Goal: Transaction & Acquisition: Purchase product/service

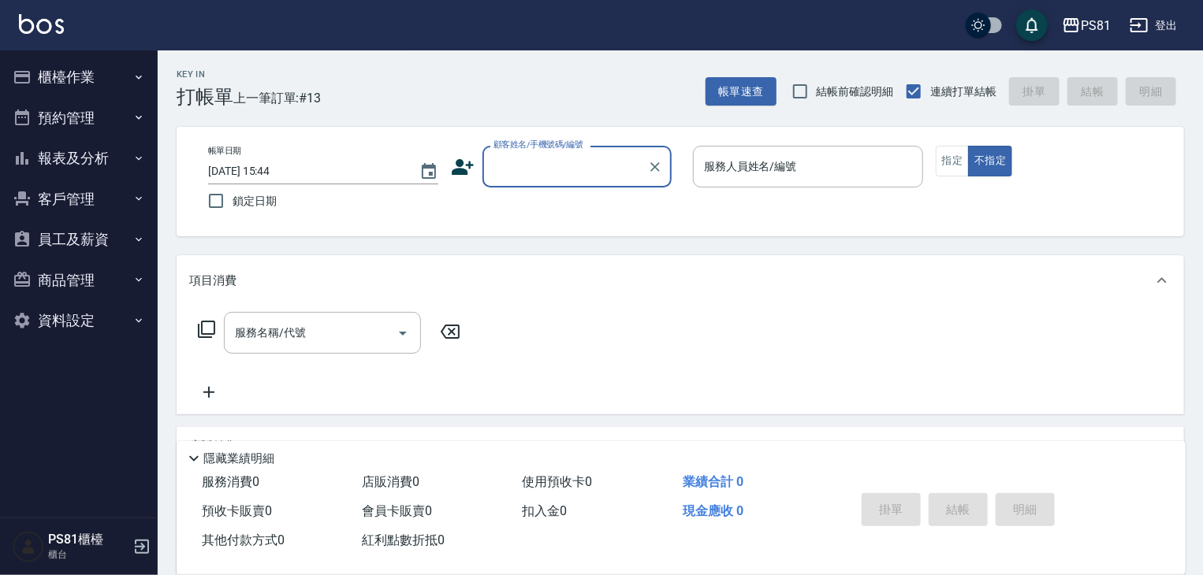
click at [62, 157] on button "報表及分析" at bounding box center [78, 158] width 145 height 41
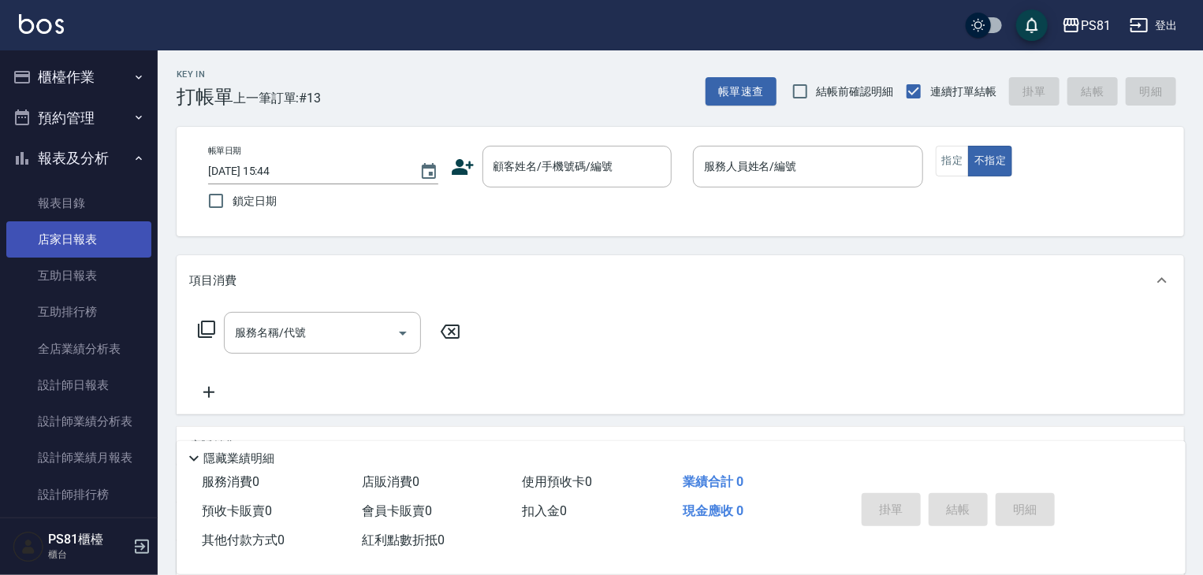
click at [102, 225] on link "店家日報表" at bounding box center [78, 240] width 145 height 36
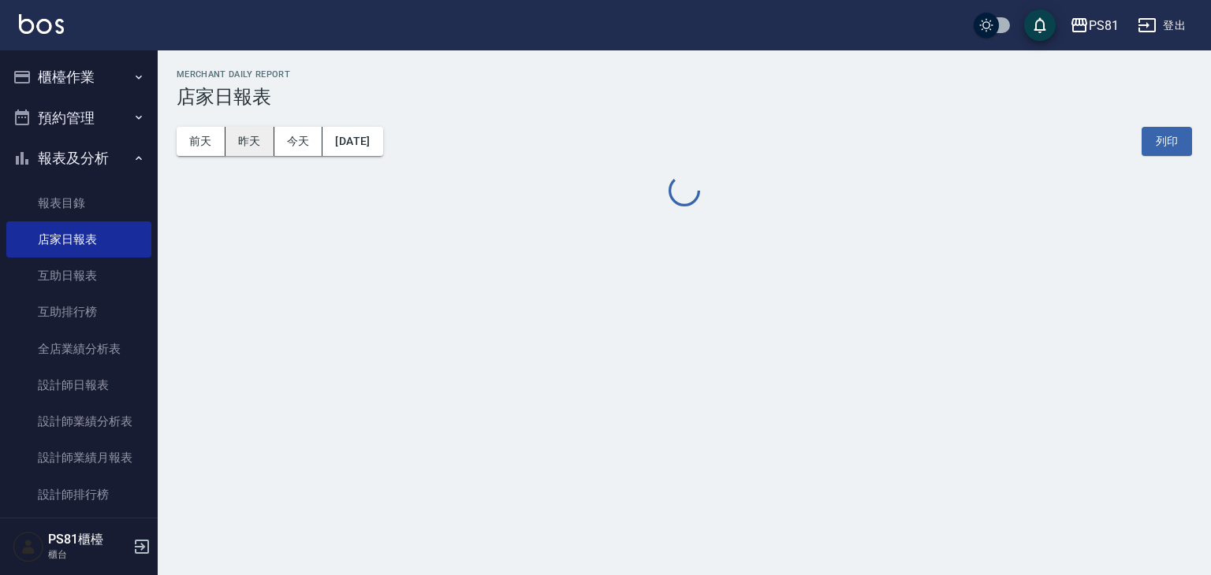
click at [255, 138] on button "昨天" at bounding box center [249, 141] width 49 height 29
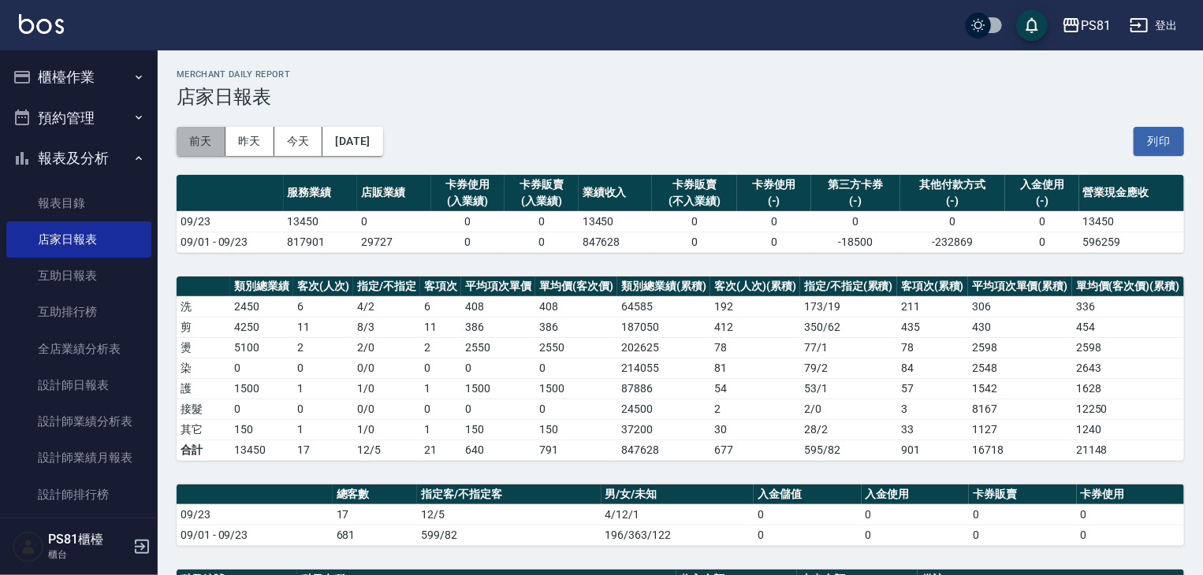
click at [185, 149] on button "前天" at bounding box center [201, 141] width 49 height 29
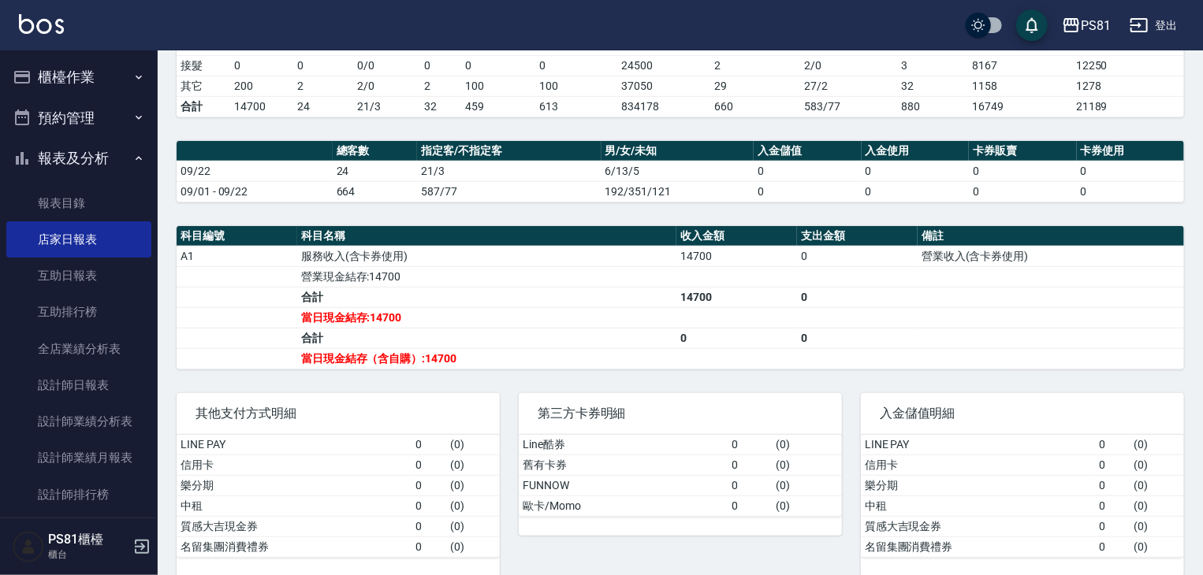
scroll to position [359, 0]
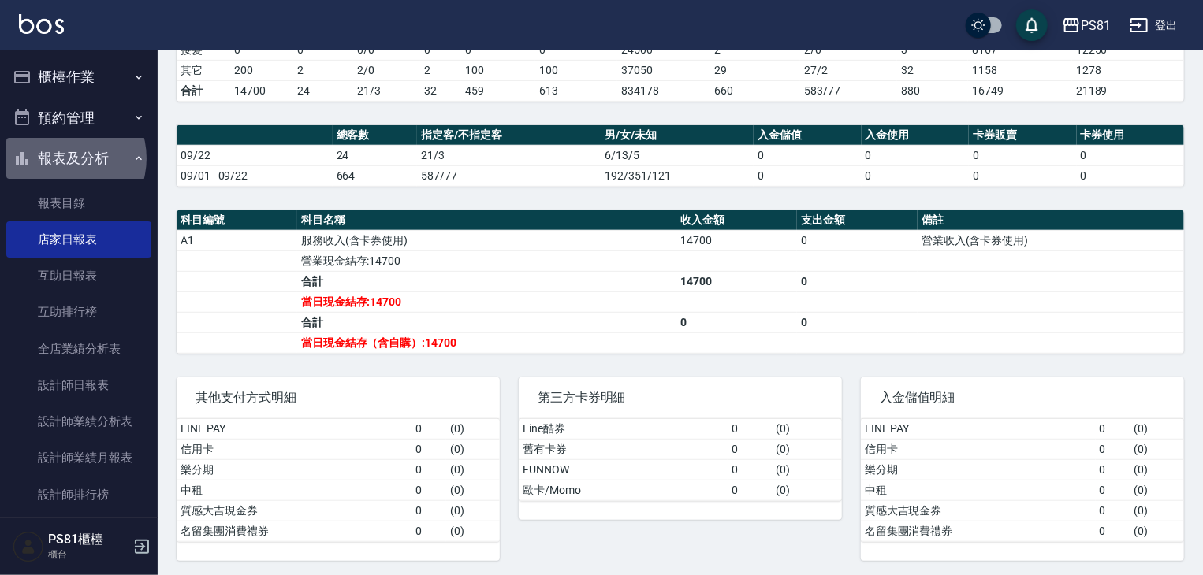
drag, startPoint x: 62, startPoint y: 158, endPoint x: 92, endPoint y: 76, distance: 87.3
click at [63, 158] on button "報表及分析" at bounding box center [78, 158] width 145 height 41
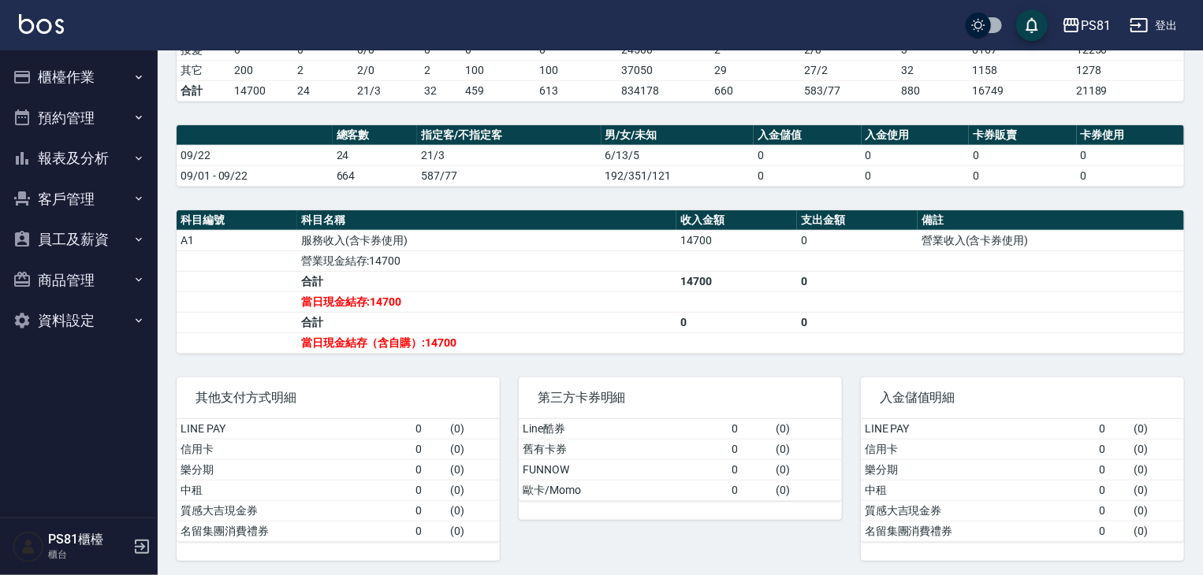
click at [97, 69] on button "櫃檯作業" at bounding box center [78, 77] width 145 height 41
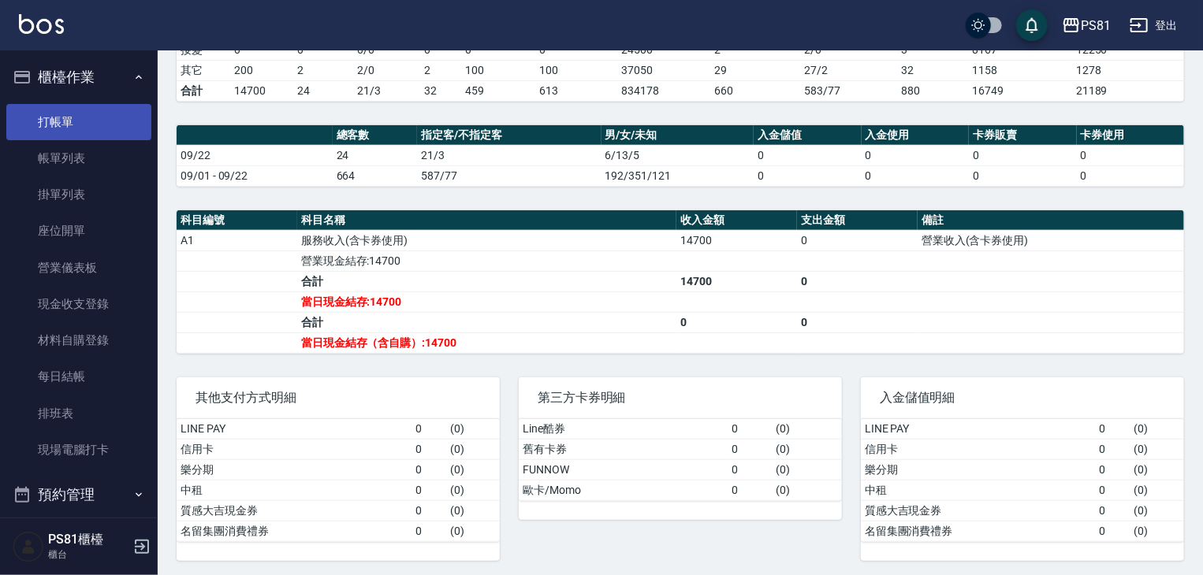
click at [119, 112] on link "打帳單" at bounding box center [78, 122] width 145 height 36
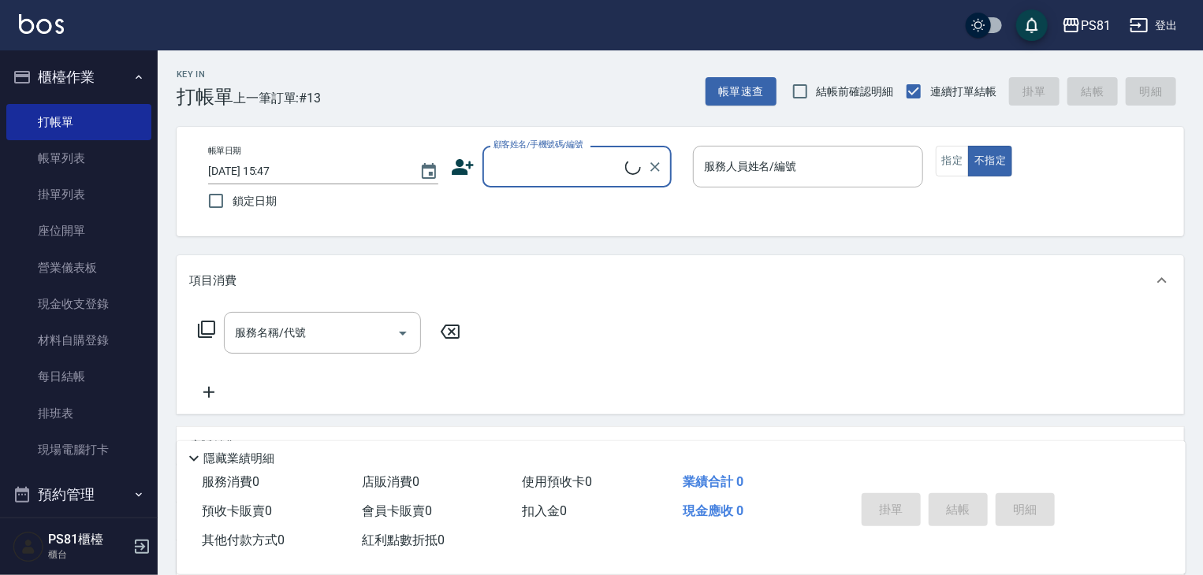
click at [378, 95] on div "Key In 打帳單 上一筆訂單:#13 帳單速查 結帳前確認明細 連續打單結帳 掛單 結帳 明細" at bounding box center [671, 79] width 1026 height 58
click at [741, 414] on div "服務名稱/代號 服務名稱/代號" at bounding box center [681, 360] width 1008 height 109
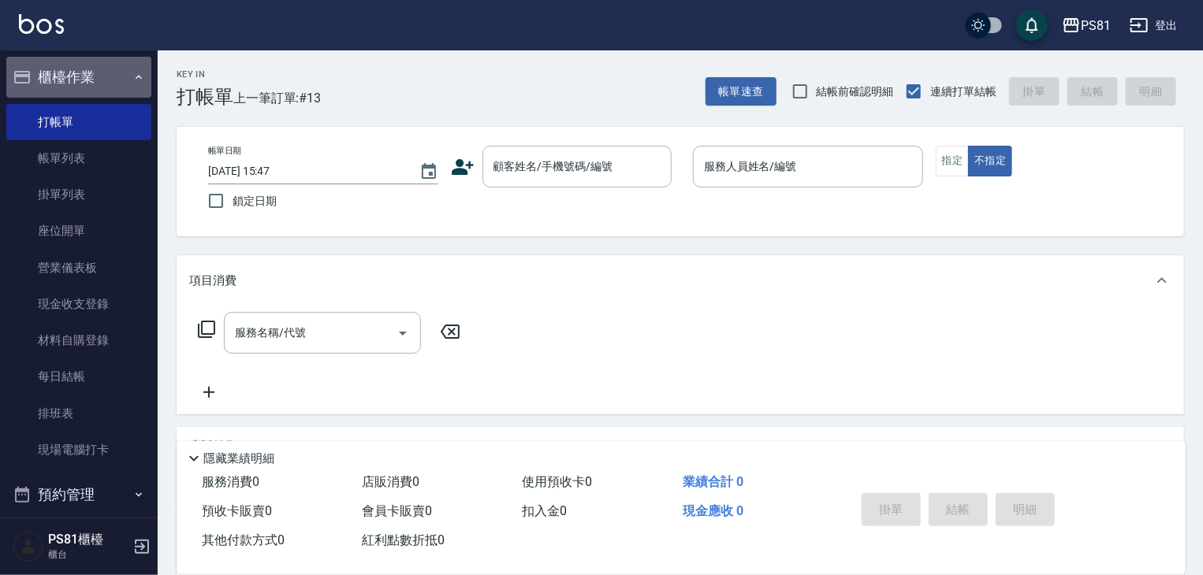
click at [110, 84] on button "櫃檯作業" at bounding box center [78, 77] width 145 height 41
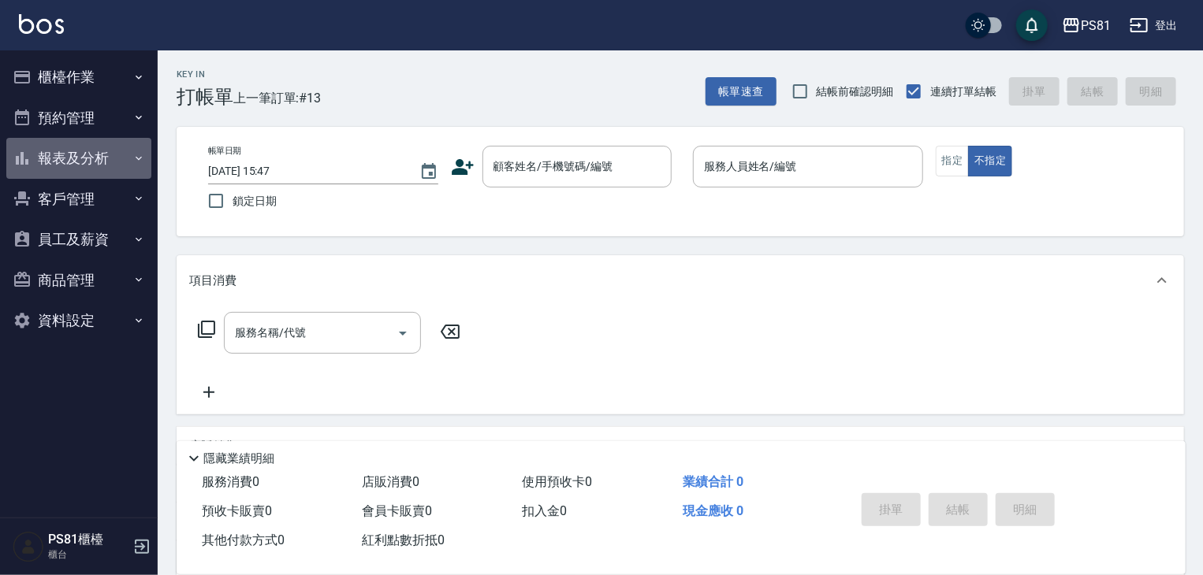
click at [95, 158] on button "報表及分析" at bounding box center [78, 158] width 145 height 41
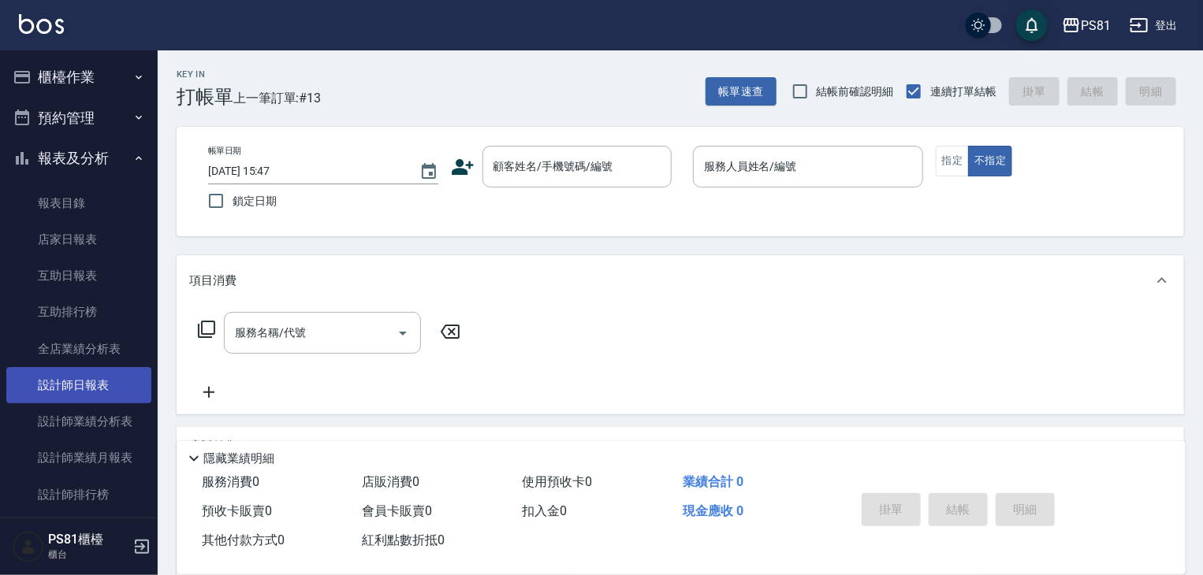
click at [120, 378] on link "設計師日報表" at bounding box center [78, 385] width 145 height 36
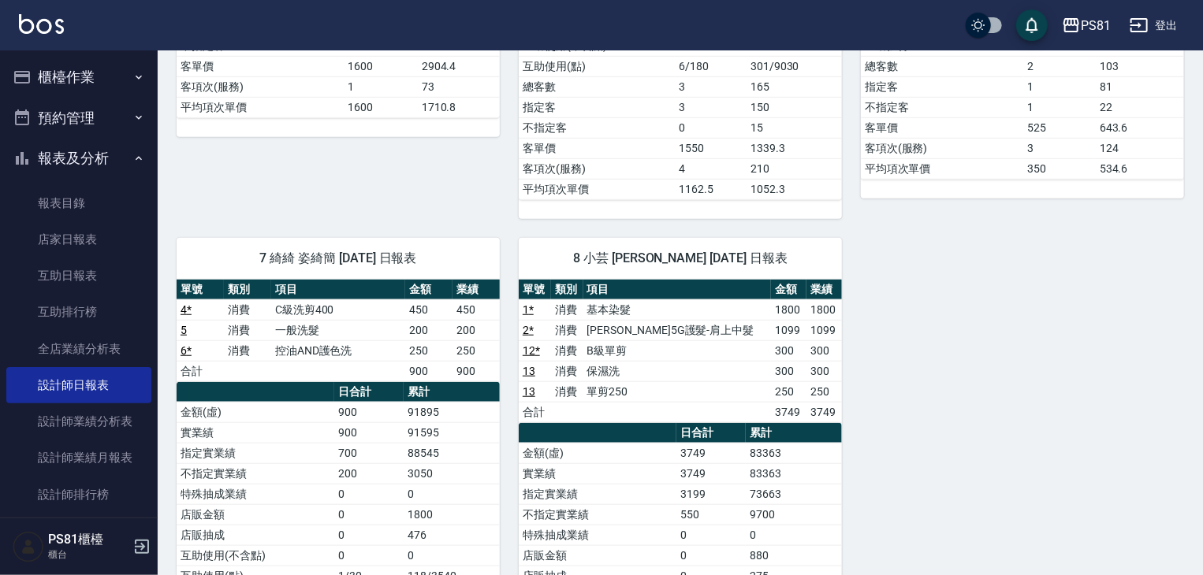
scroll to position [552, 0]
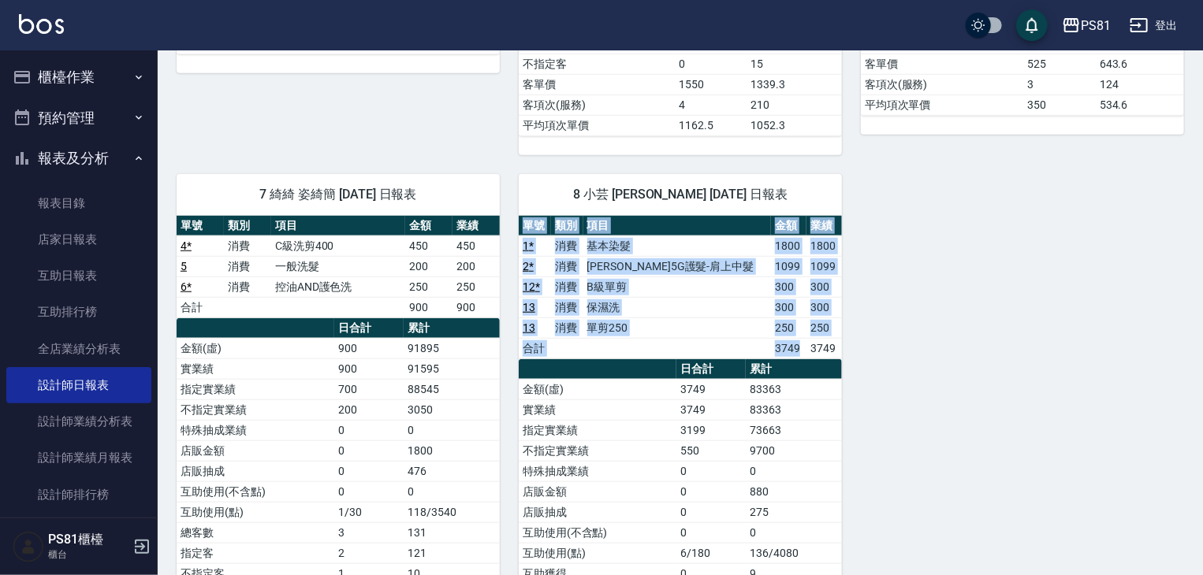
drag, startPoint x: 795, startPoint y: 337, endPoint x: 841, endPoint y: 347, distance: 46.7
click at [842, 347] on div "1 [PERSON_NAME] [PERSON_NAME][DATE] 日報表 單號 類別 項目 金額 業績 10 * 消費 日本結構護髮 1600 1600…" at bounding box center [671, 165] width 1026 height 1123
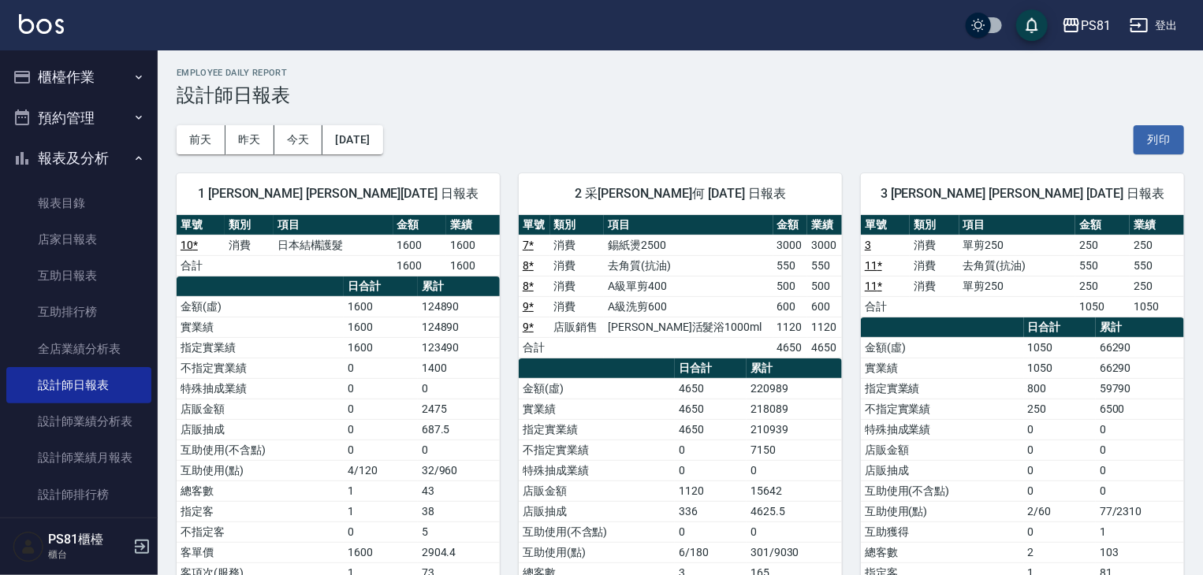
scroll to position [0, 0]
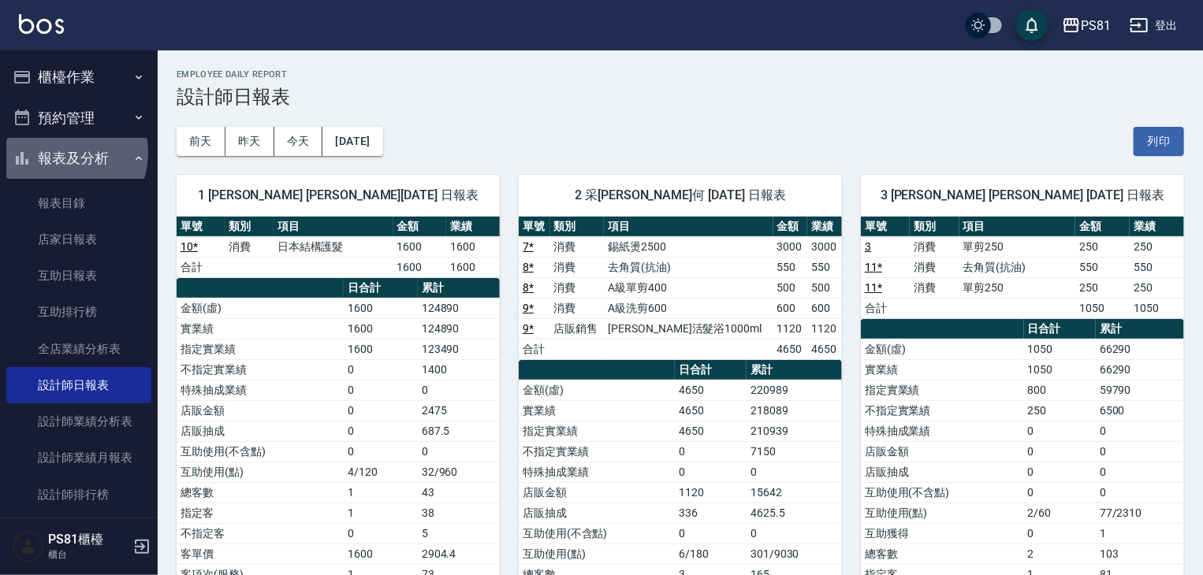
click at [60, 153] on button "報表及分析" at bounding box center [78, 158] width 145 height 41
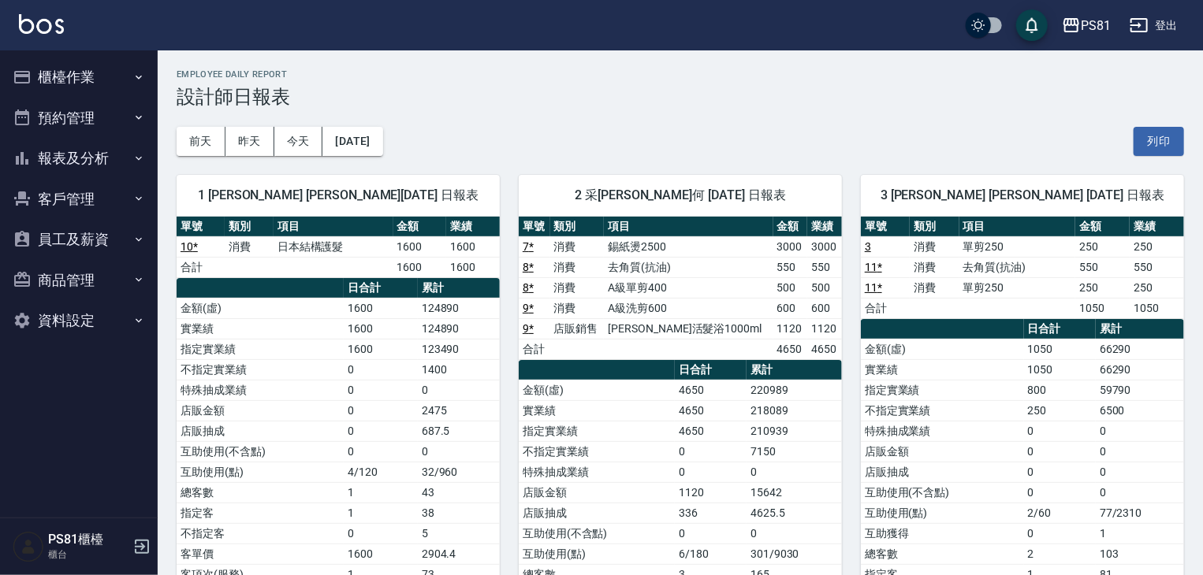
click at [57, 91] on button "櫃檯作業" at bounding box center [78, 77] width 145 height 41
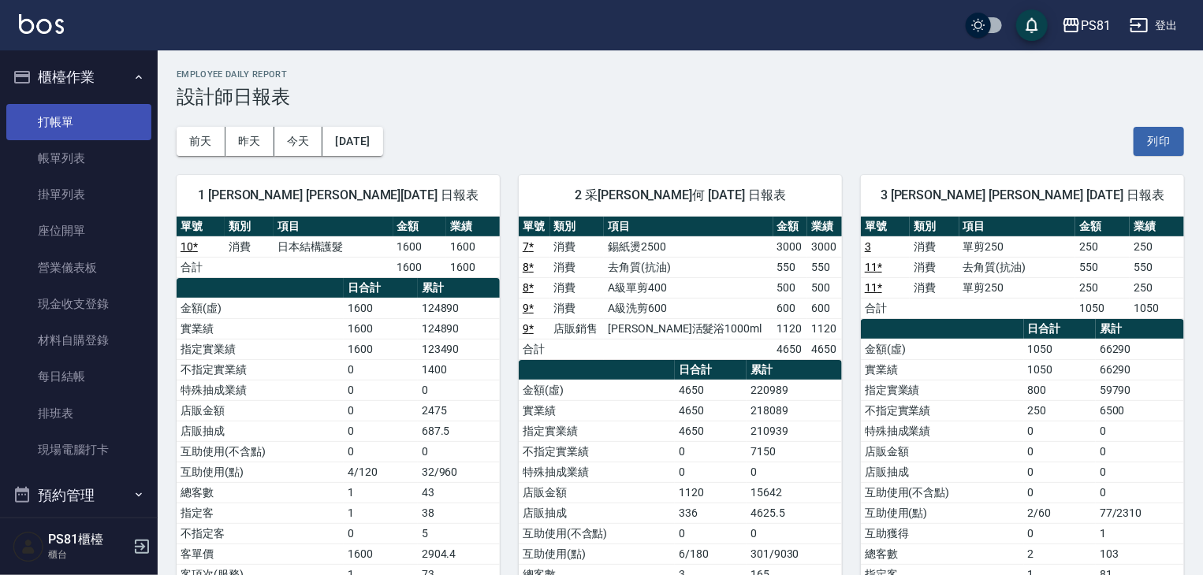
click at [66, 121] on link "打帳單" at bounding box center [78, 122] width 145 height 36
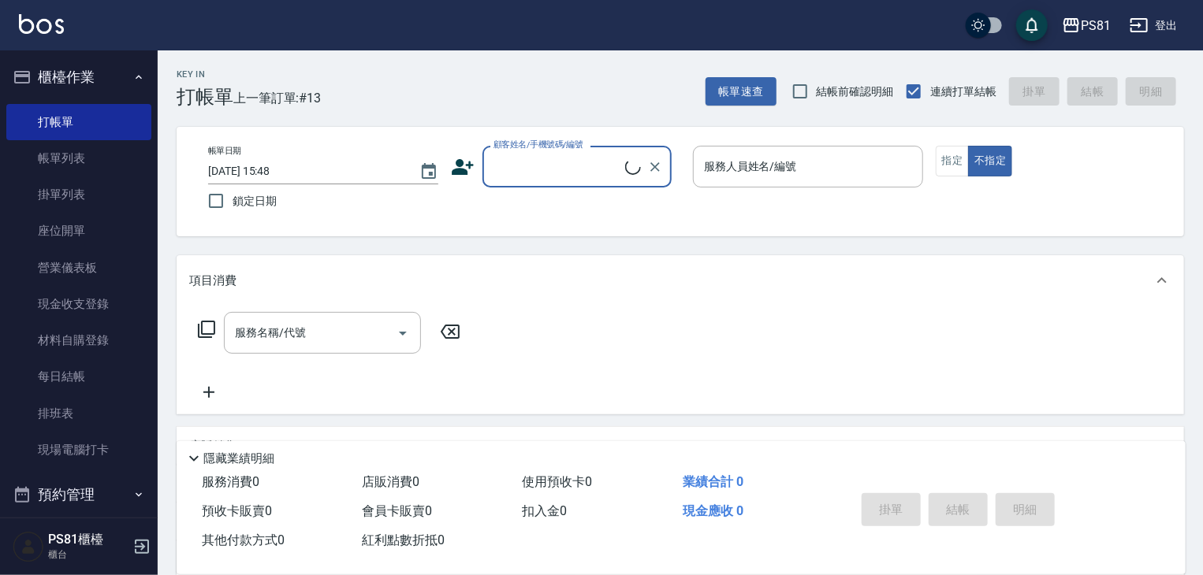
type input "ㄎ"
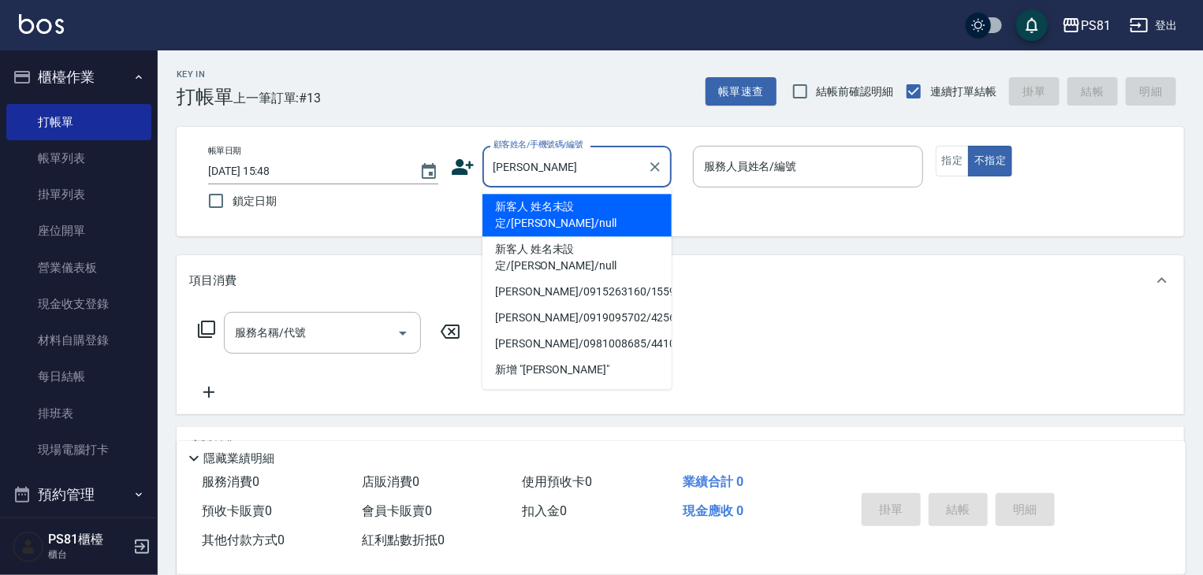
click at [574, 237] on li "新客人 姓名未設定/[PERSON_NAME]/null" at bounding box center [576, 258] width 189 height 43
type input "新客人 姓名未設定/[PERSON_NAME]/null"
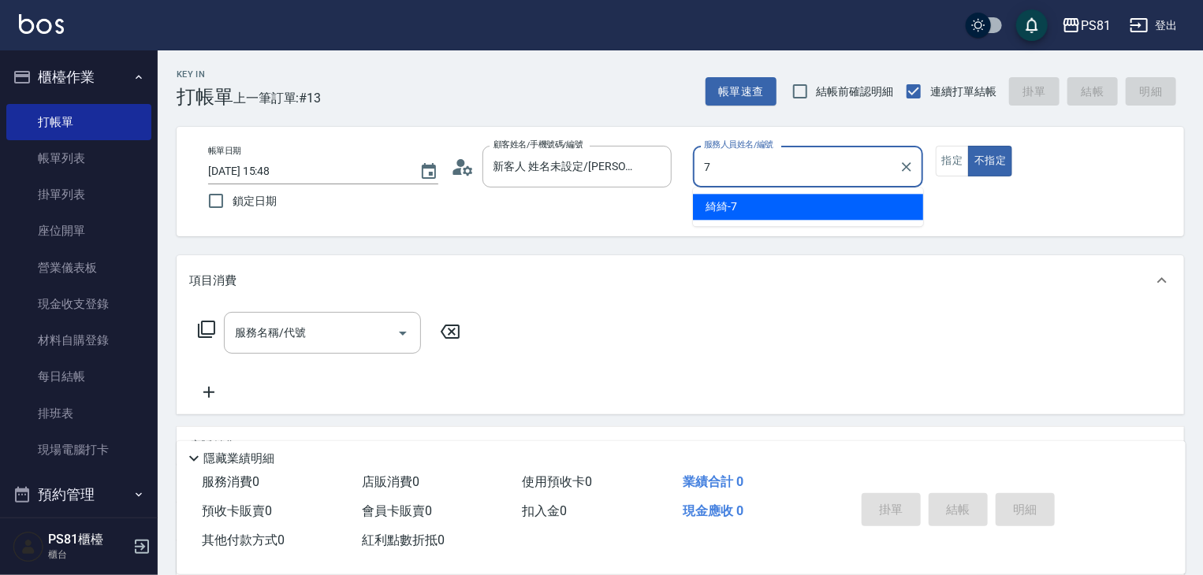
type input "綺綺-7"
type button "false"
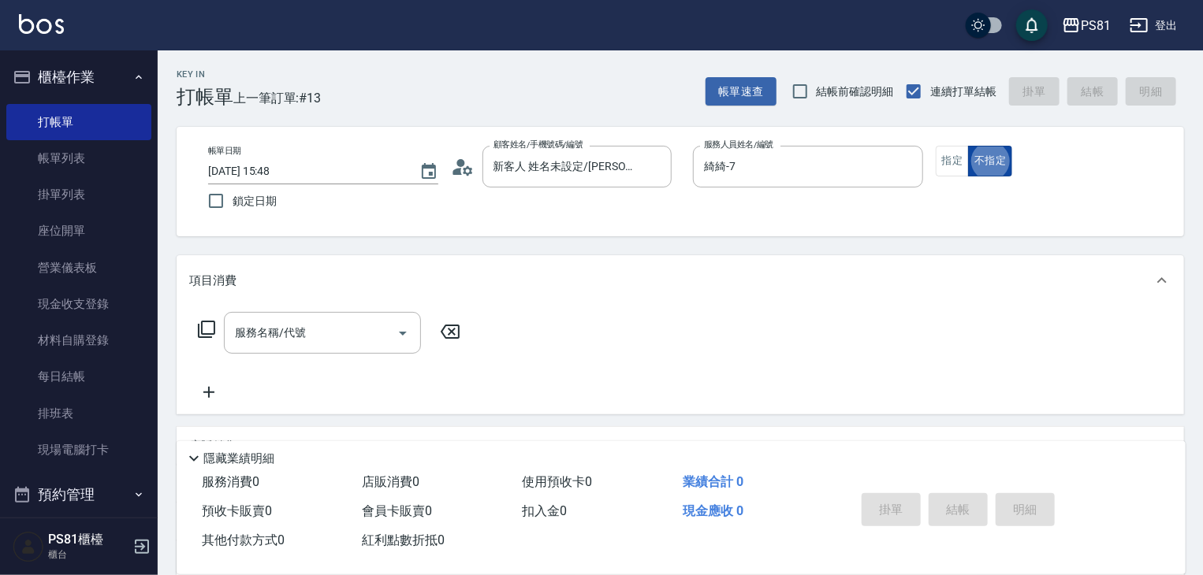
click at [979, 167] on button "不指定" at bounding box center [990, 161] width 44 height 31
drag, startPoint x: 965, startPoint y: 169, endPoint x: 865, endPoint y: 229, distance: 116.3
click at [965, 169] on button "指定" at bounding box center [953, 161] width 34 height 31
click at [371, 328] on input "服務名稱/代號" at bounding box center [310, 333] width 159 height 28
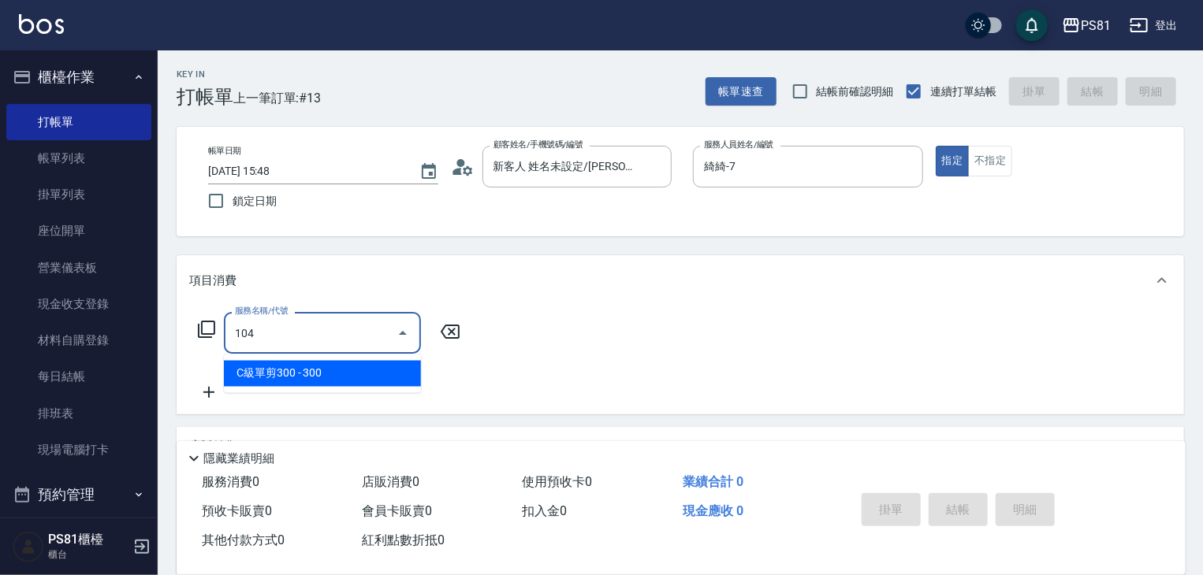
type input "C級單剪300(104)"
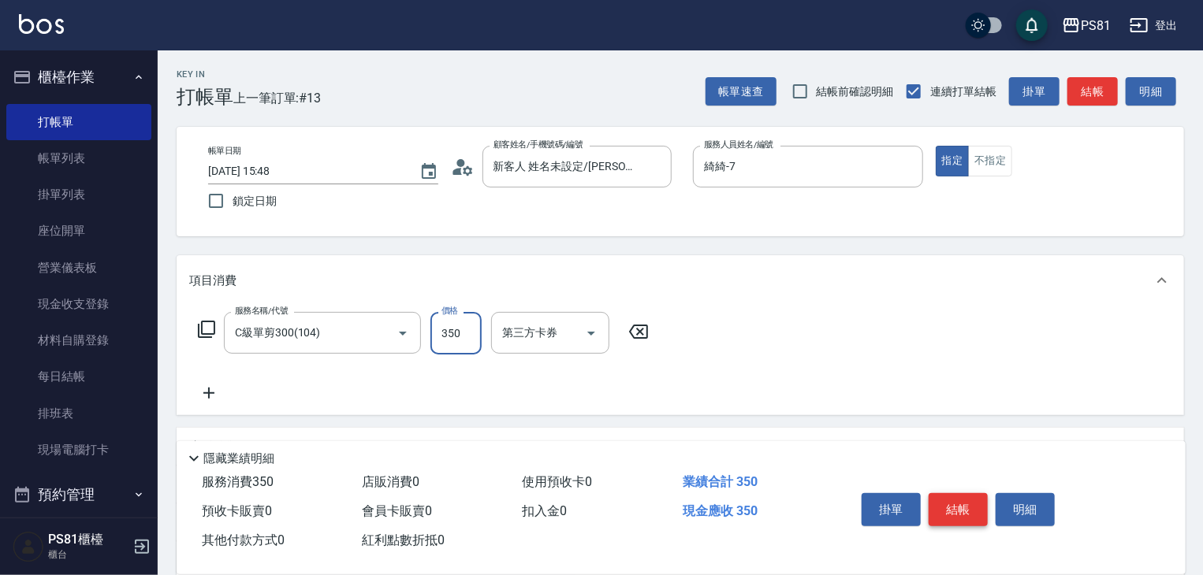
type input "350"
click at [971, 514] on button "結帳" at bounding box center [958, 510] width 59 height 33
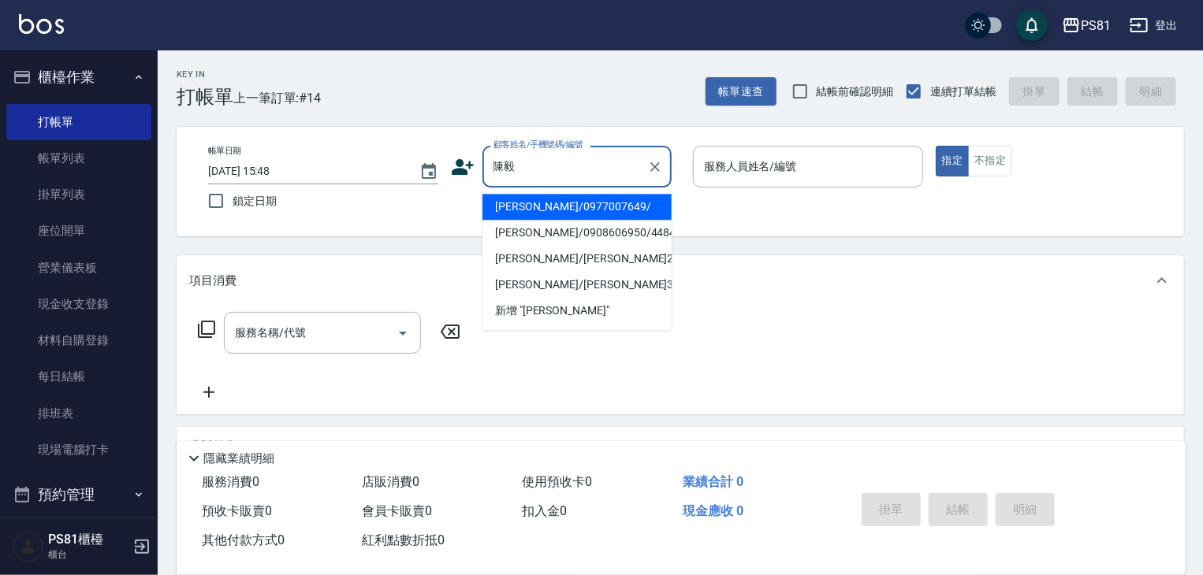
click at [563, 211] on li "[PERSON_NAME]/0977007649/" at bounding box center [576, 207] width 189 height 26
type input "[PERSON_NAME]/0977007649/"
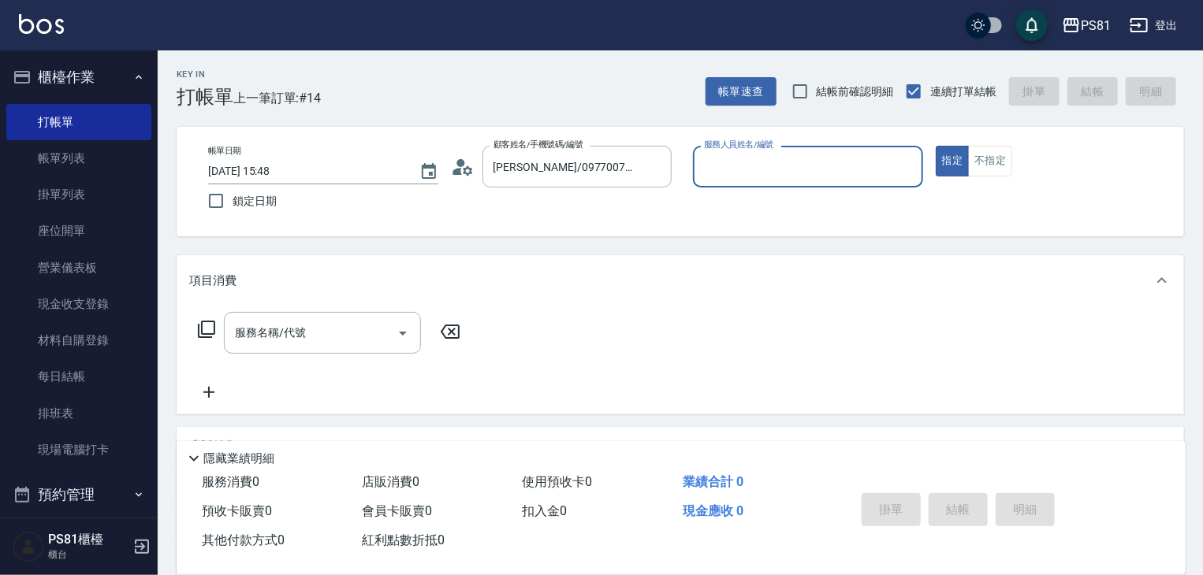
type input "綺綺-7"
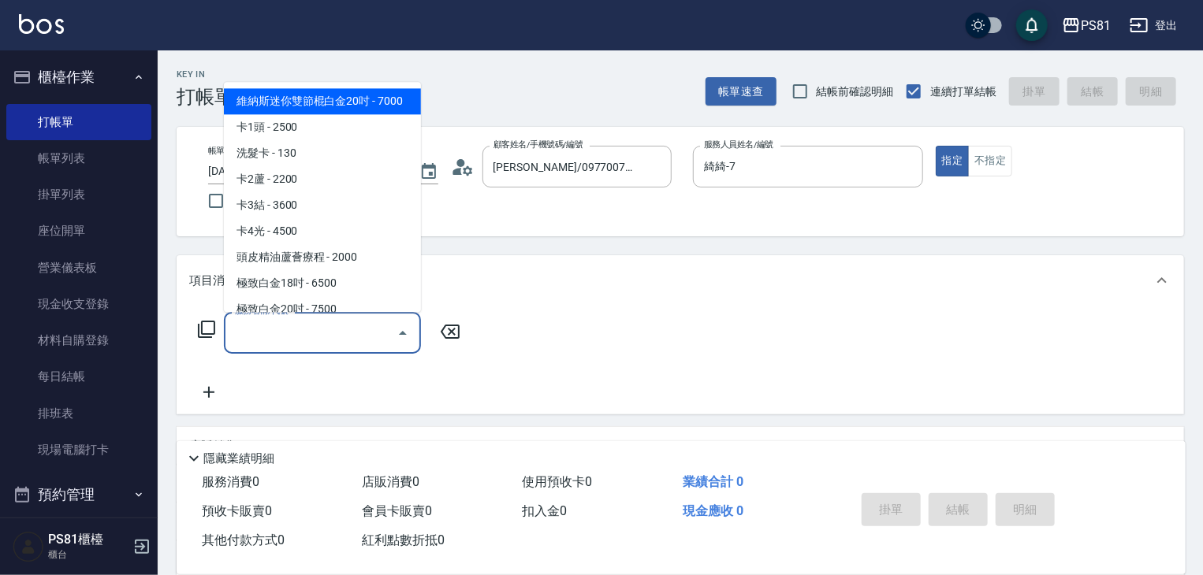
click at [303, 322] on input "服務名稱/代號" at bounding box center [310, 333] width 159 height 28
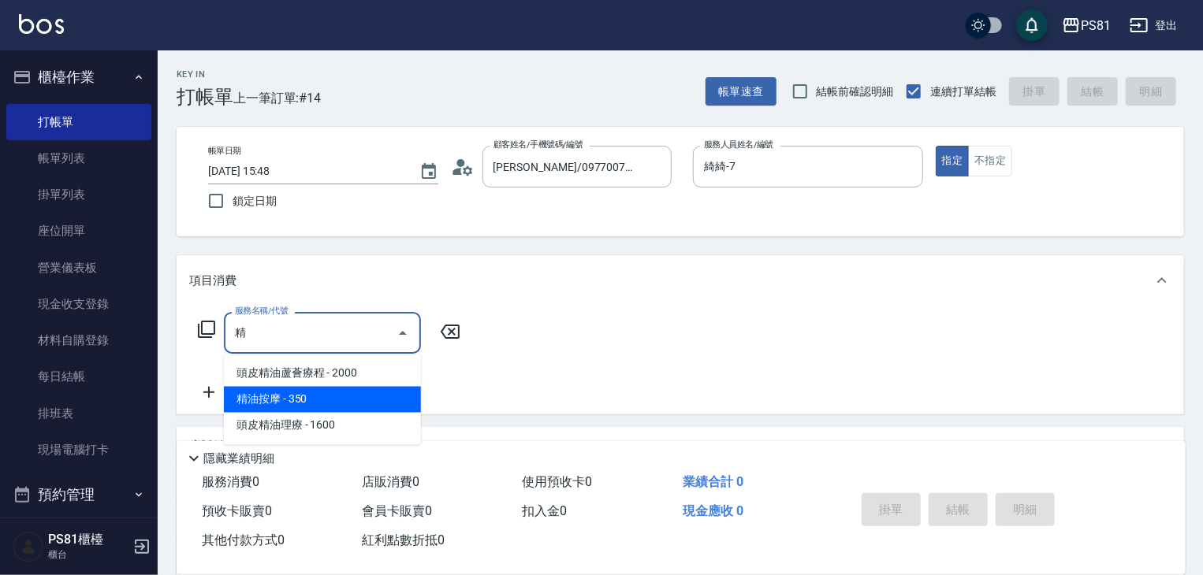
click at [299, 398] on span "精油按摩 - 350" at bounding box center [322, 400] width 197 height 26
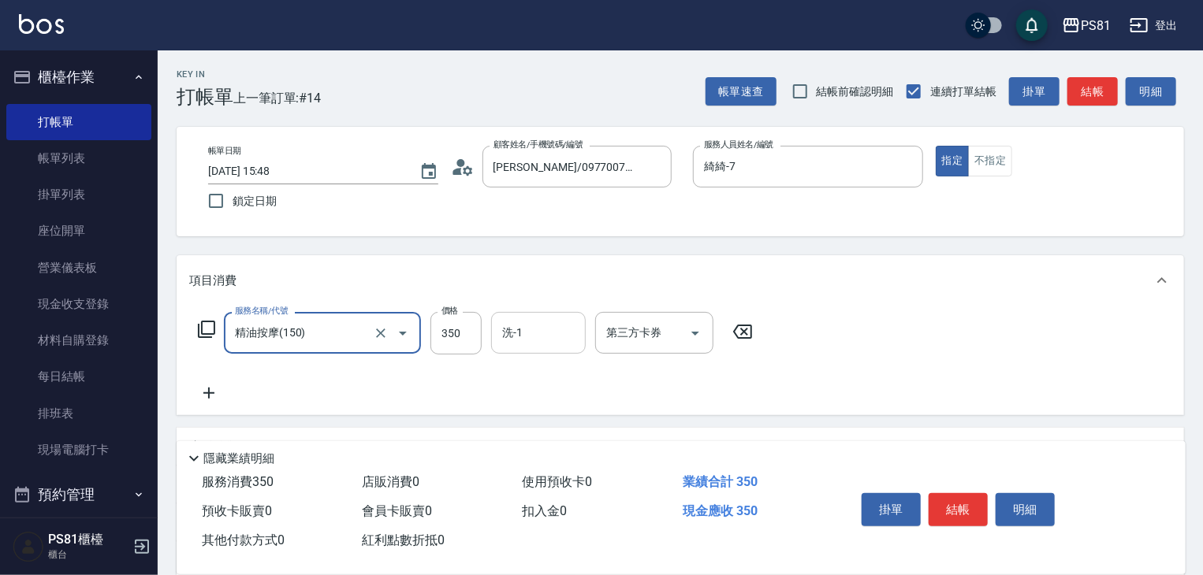
click at [500, 348] on div "洗-1" at bounding box center [538, 333] width 95 height 42
type input "精油按摩(150)"
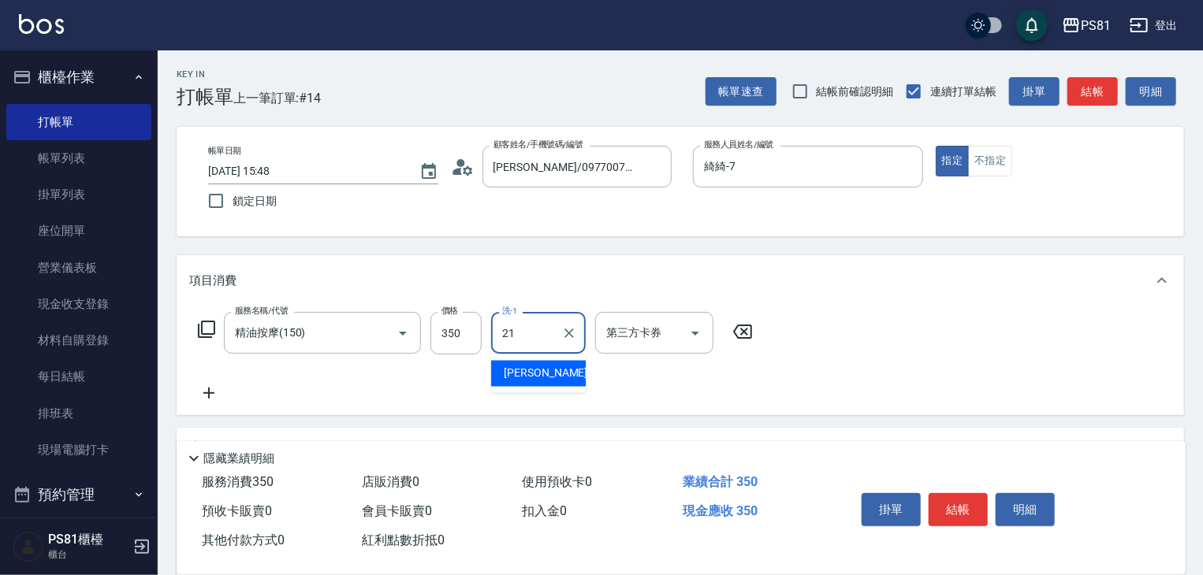
type input "Q比-21"
click at [215, 391] on icon at bounding box center [208, 393] width 39 height 19
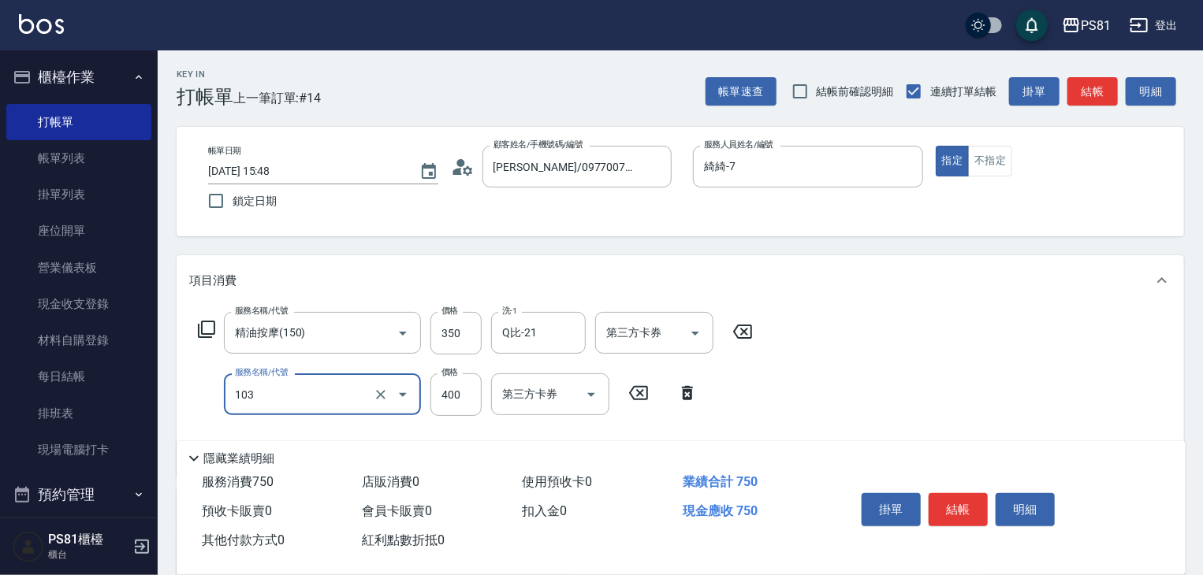
type input "C級洗剪400(103)"
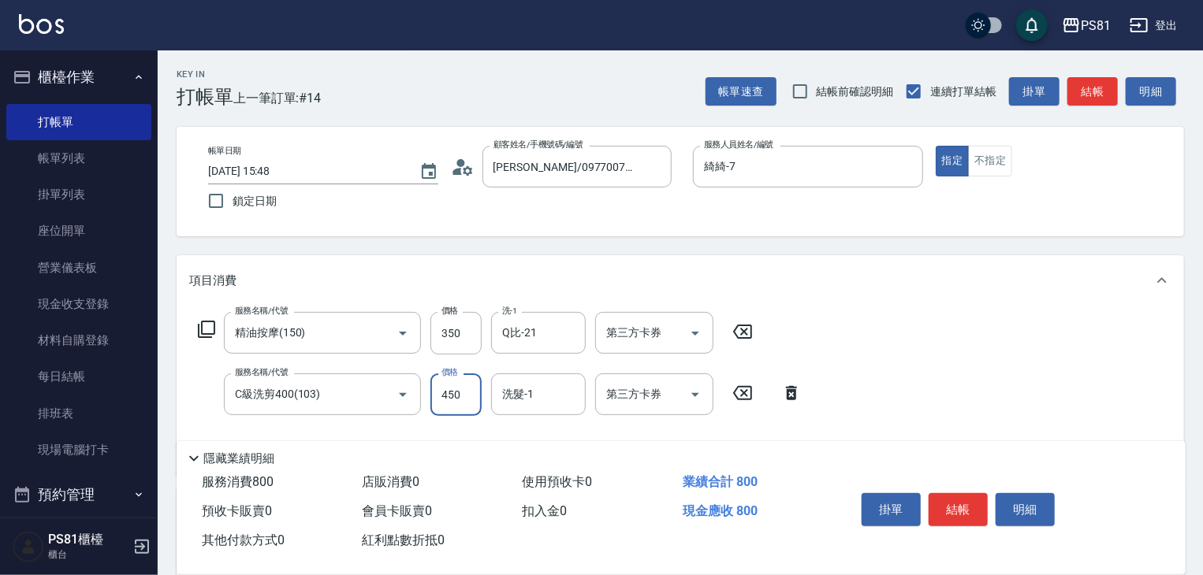
click at [441, 398] on input "450" at bounding box center [455, 395] width 51 height 43
type input "550"
click at [516, 382] on div "洗髮-1 洗髮-1" at bounding box center [538, 395] width 95 height 42
type input "Q比-21"
click at [959, 505] on button "結帳" at bounding box center [958, 510] width 59 height 33
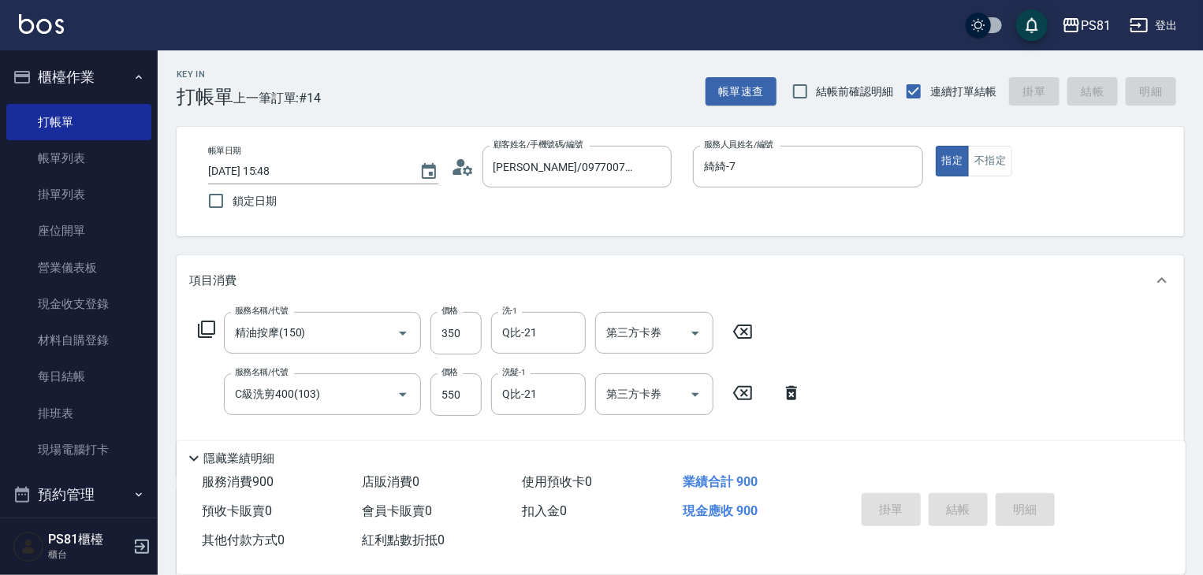
type input "[DATE] 15:49"
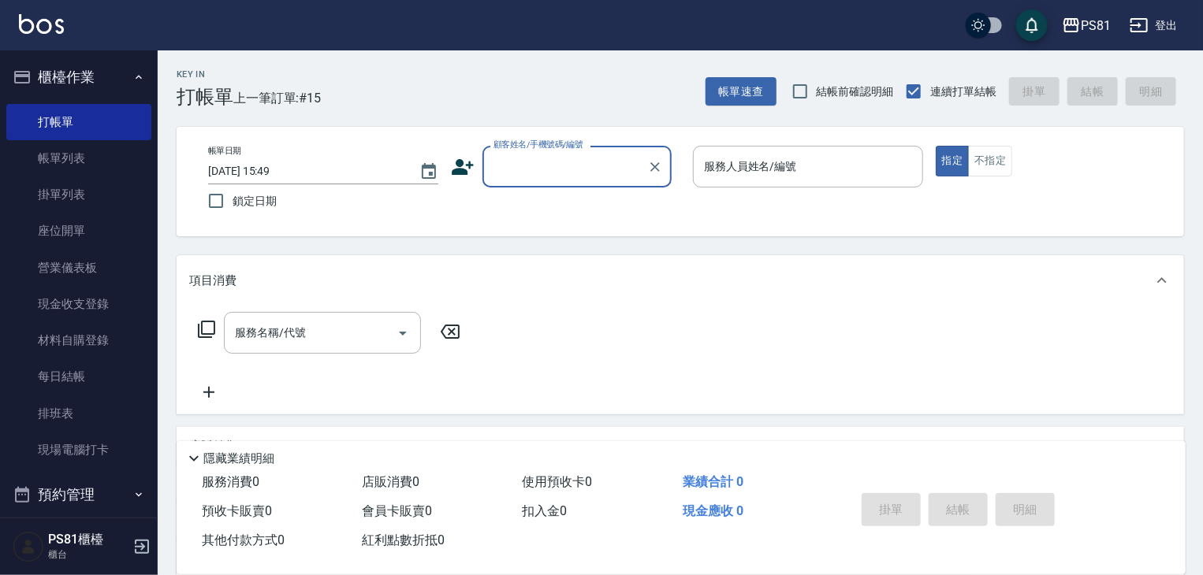
click at [1165, 429] on div "店販銷售" at bounding box center [681, 446] width 1008 height 38
drag, startPoint x: 1189, startPoint y: 449, endPoint x: 1210, endPoint y: 461, distance: 24.7
click at [1201, 463] on div "Key In 打帳單 上一筆訂單:#15 帳單速查 結帳前確認明細 連續打單結帳 掛單 結帳 明細 帳單日期 [DATE] 15:49 鎖定日期 顧客姓名/手…" at bounding box center [680, 475] width 1045 height 850
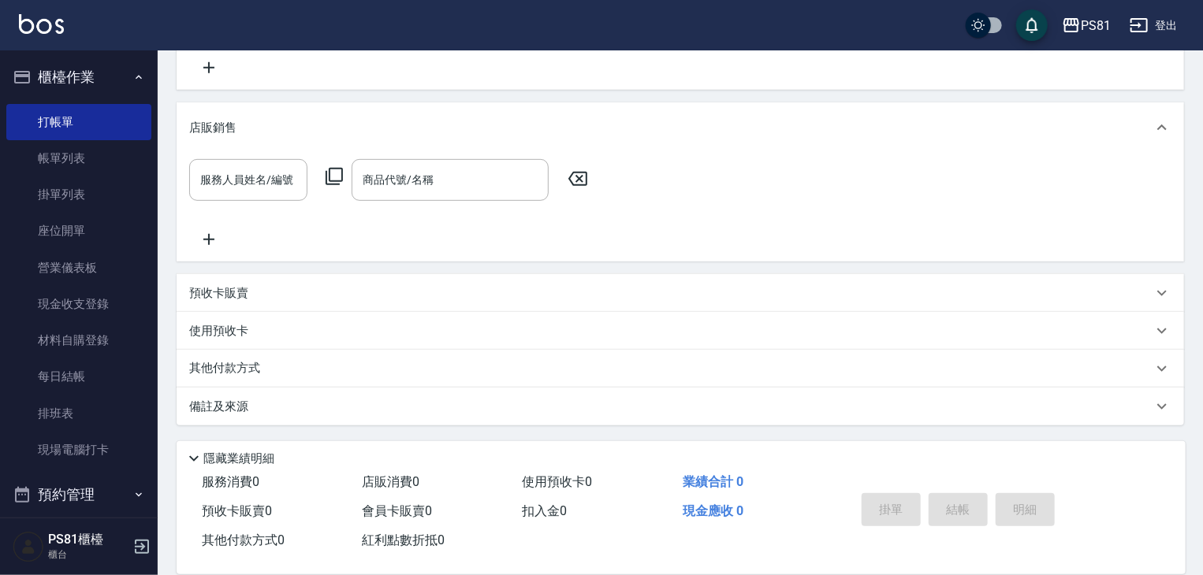
drag, startPoint x: 1090, startPoint y: 496, endPoint x: 1174, endPoint y: 494, distance: 84.4
click at [1026, 472] on div "掛單 結帳 明細" at bounding box center [1001, 512] width 330 height 88
drag, startPoint x: 1178, startPoint y: 502, endPoint x: 1176, endPoint y: 485, distance: 17.4
click at [1052, 480] on div "服務消費 0 店販消費 0 使用預收卡 0 業績合計 0 預收卡販賣 0 會員卡販賣 0 扣入金 0 現金應收 0 其他付款方式 0 紅利點數折抵 0 掛單 …" at bounding box center [681, 521] width 1009 height 106
drag, startPoint x: 1148, startPoint y: 497, endPoint x: 1101, endPoint y: 473, distance: 52.9
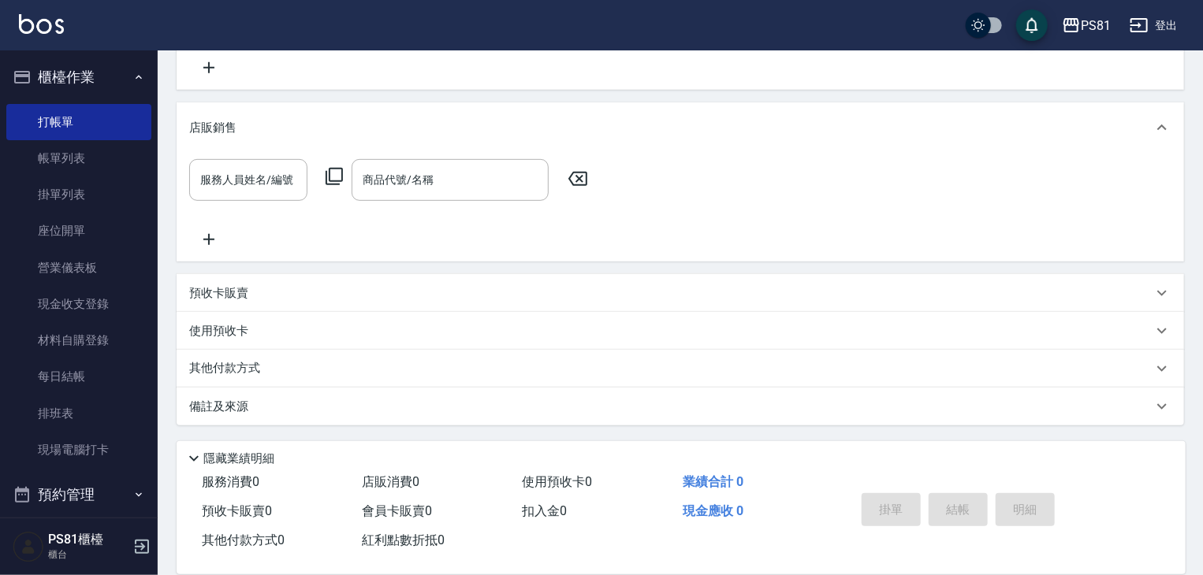
click at [1095, 474] on div "掛單 結帳 明細" at bounding box center [1001, 512] width 330 height 88
drag, startPoint x: 962, startPoint y: 491, endPoint x: 968, endPoint y: 500, distance: 10.7
click at [959, 507] on div "掛單 結帳 明細" at bounding box center [958, 512] width 206 height 50
click at [382, 171] on input "商品代號/名稱" at bounding box center [450, 180] width 183 height 28
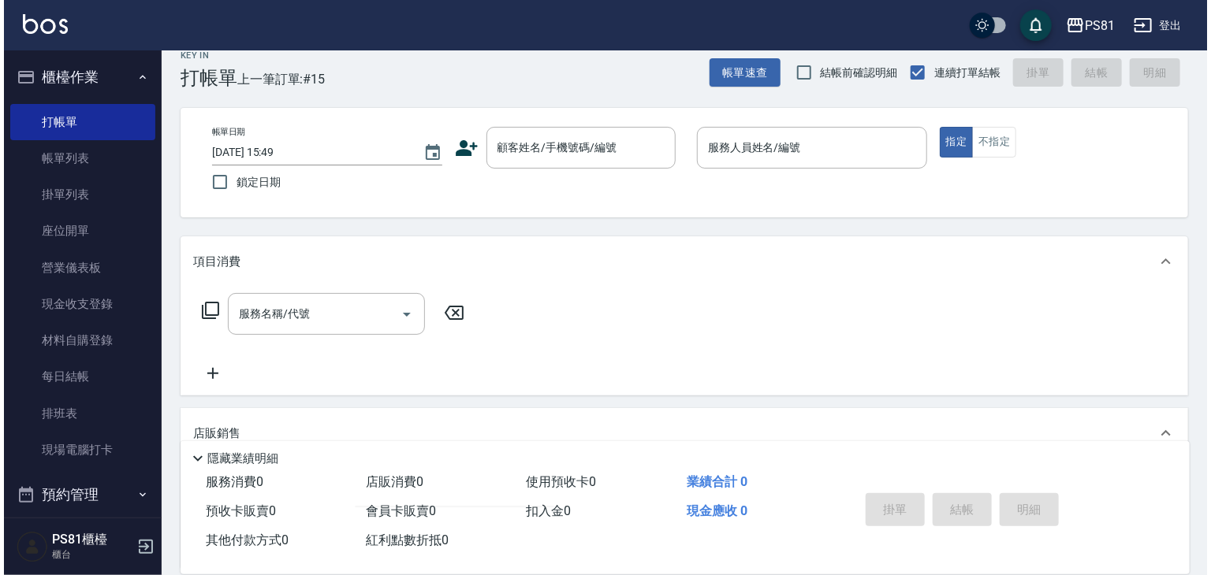
scroll to position [0, 0]
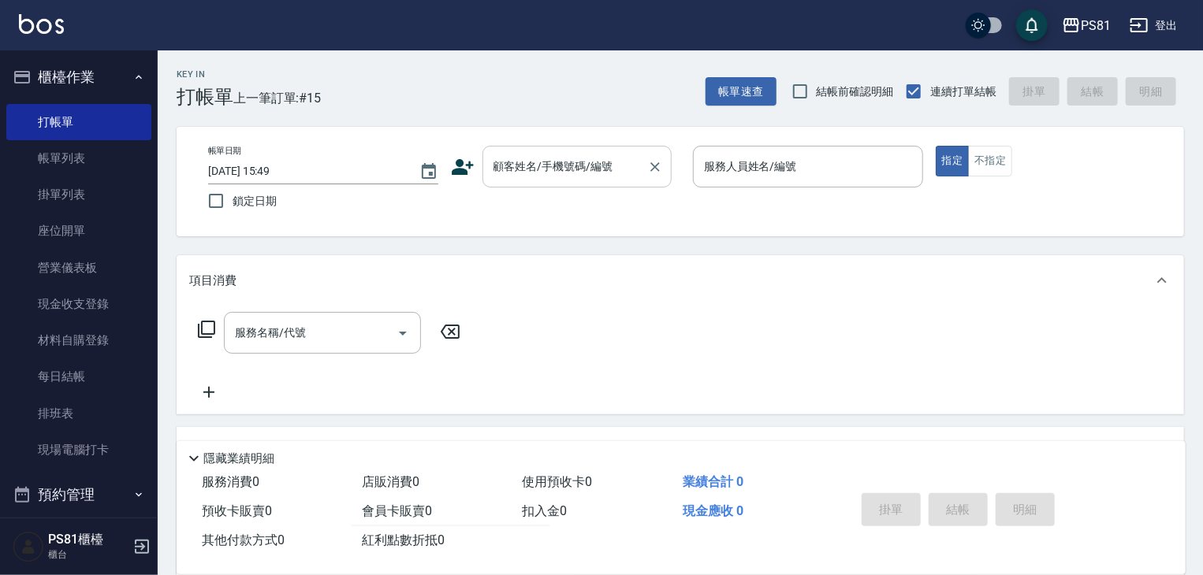
type input "辣"
click at [555, 163] on input "顧客姓名/手機號碼/編號" at bounding box center [565, 167] width 151 height 28
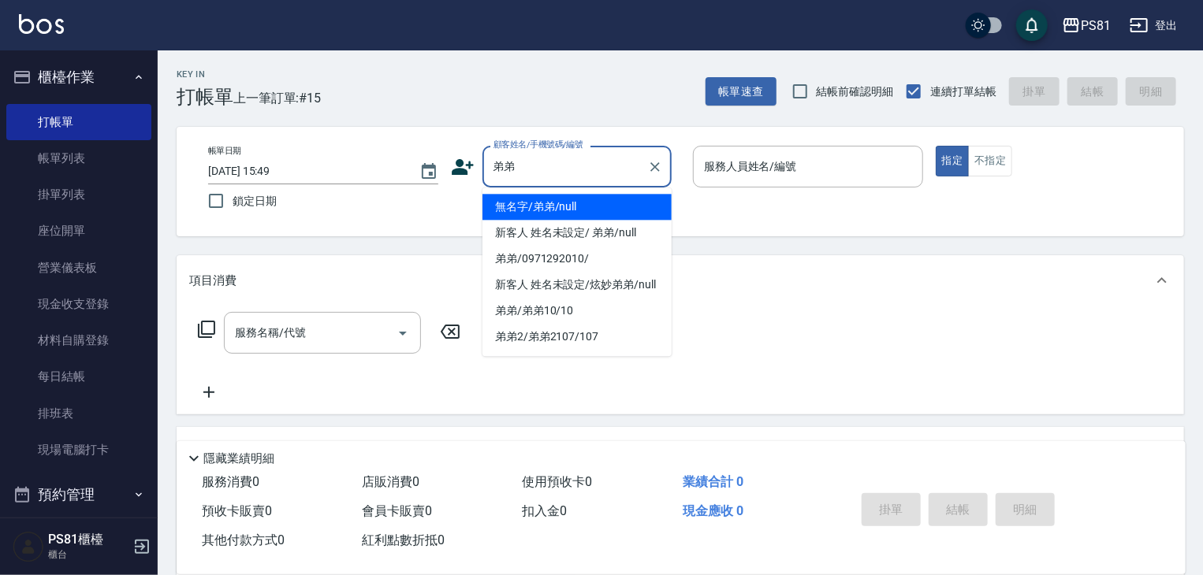
click at [571, 210] on li "無名字/弟弟/null" at bounding box center [576, 207] width 189 height 26
type input "無名字/弟弟/null"
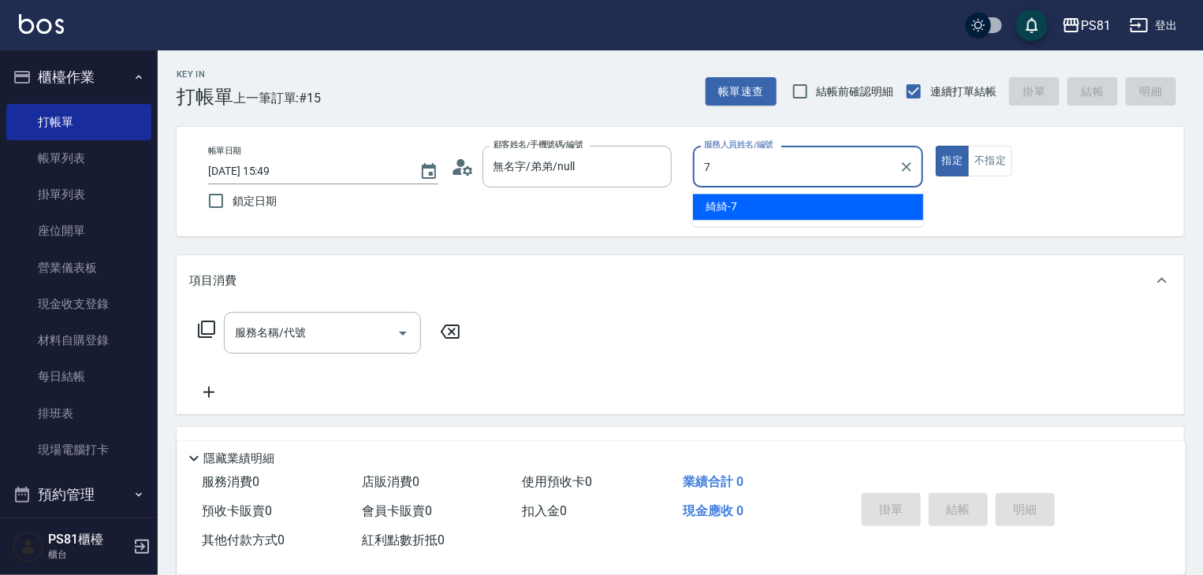
type input "綺綺-7"
type button "true"
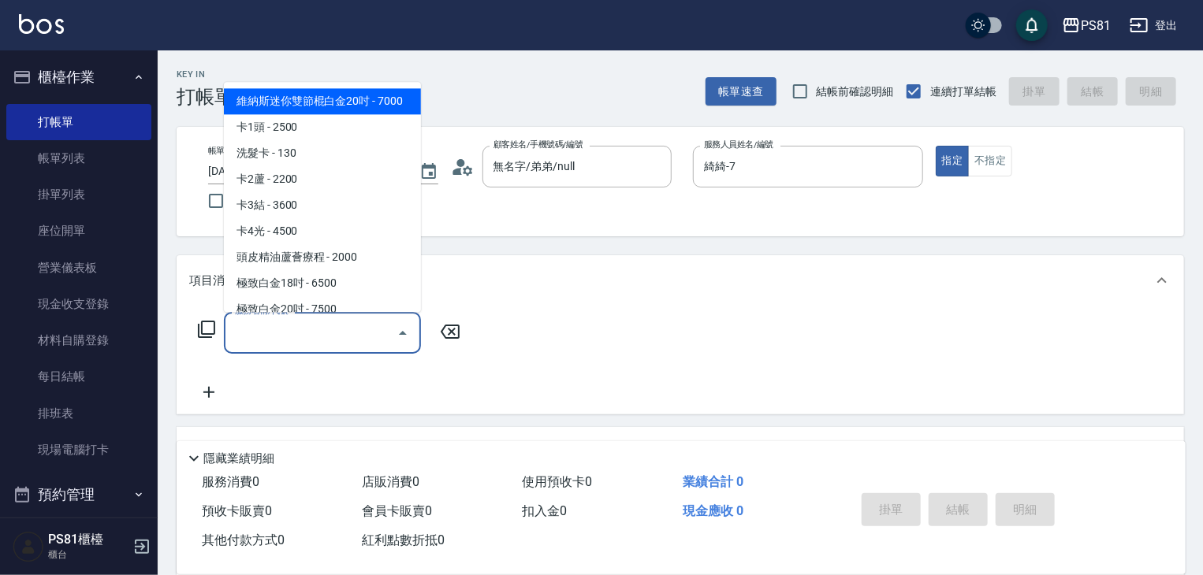
drag, startPoint x: 319, startPoint y: 336, endPoint x: 328, endPoint y: 336, distance: 8.7
click at [322, 336] on input "服務名稱/代號" at bounding box center [310, 333] width 159 height 28
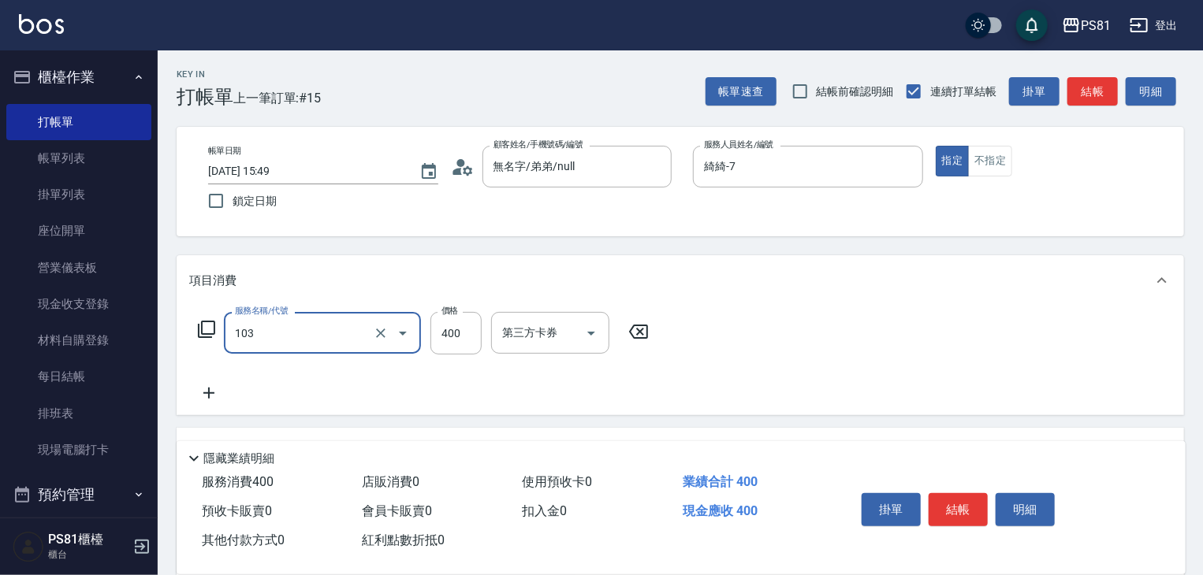
type input "C級洗剪400(103)"
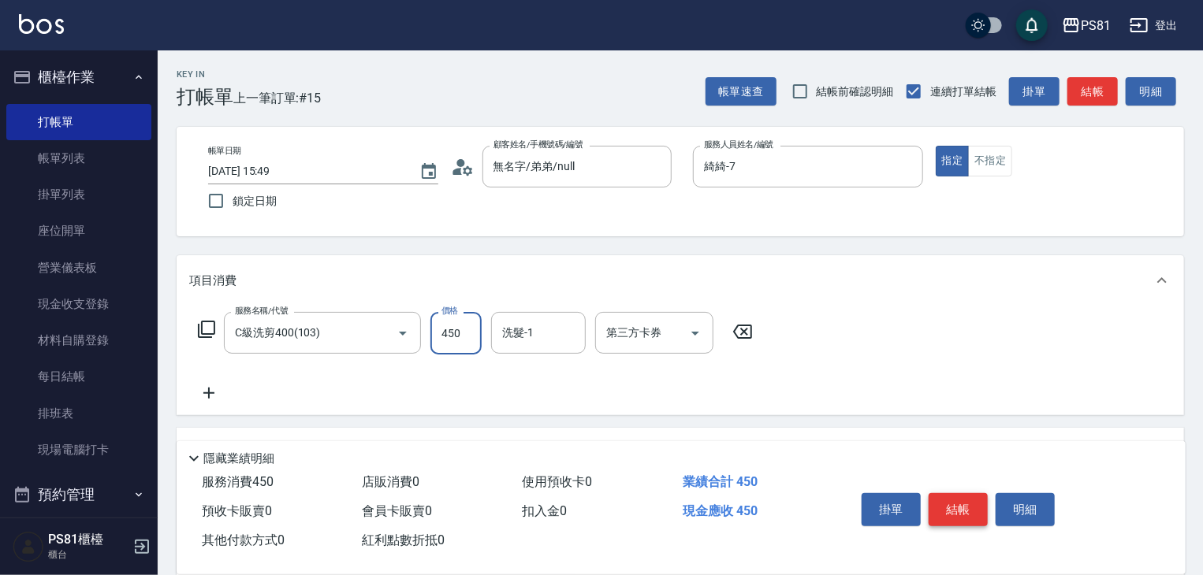
type input "450"
click at [930, 500] on button "結帳" at bounding box center [958, 510] width 59 height 33
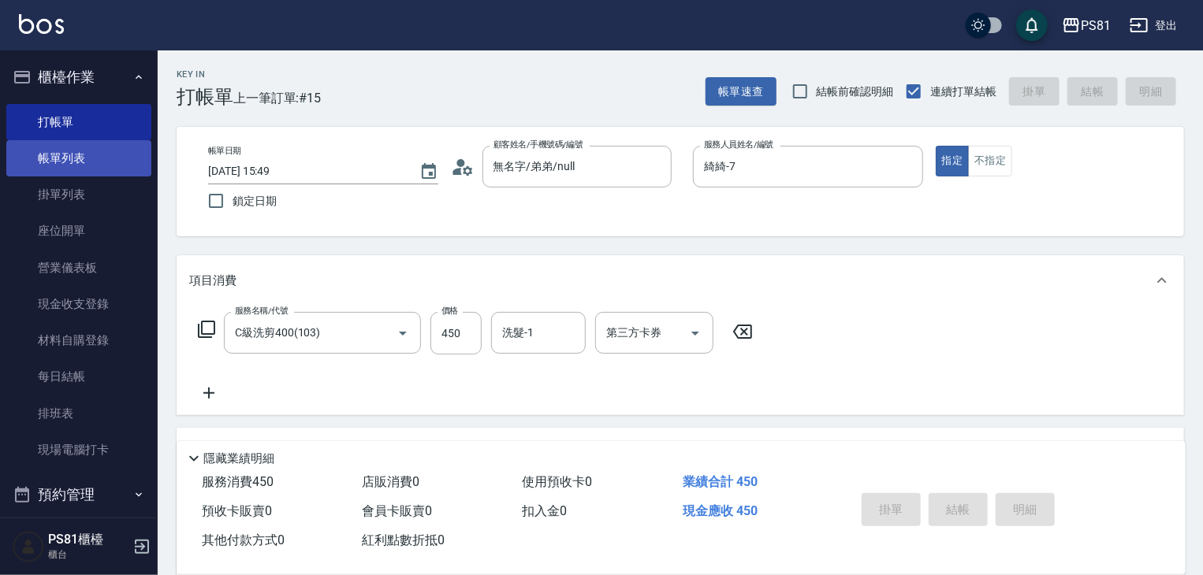
type input "[DATE] 16:19"
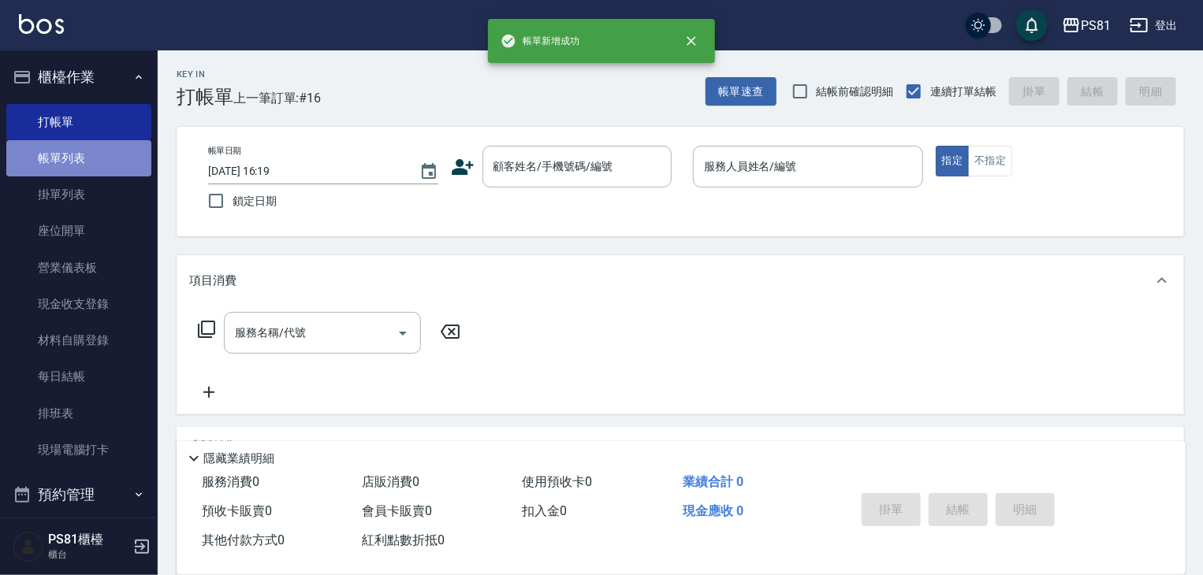
click at [131, 155] on link "帳單列表" at bounding box center [78, 158] width 145 height 36
